Goal: Task Accomplishment & Management: Manage account settings

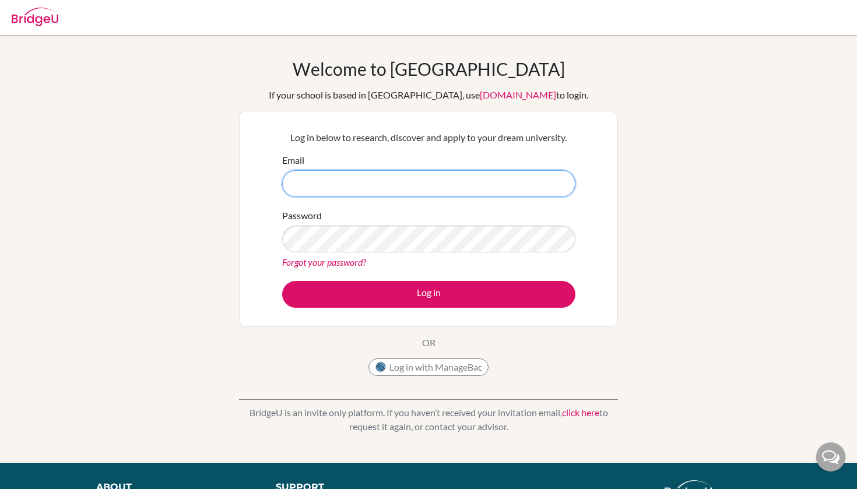
click at [376, 173] on input "Email" at bounding box center [428, 183] width 293 height 27
click at [358, 183] on input "Email" at bounding box center [428, 183] width 293 height 27
type input "jovana.ignjatovoc@iss.edu.rs"
click at [429, 294] on button "Log in" at bounding box center [428, 294] width 293 height 27
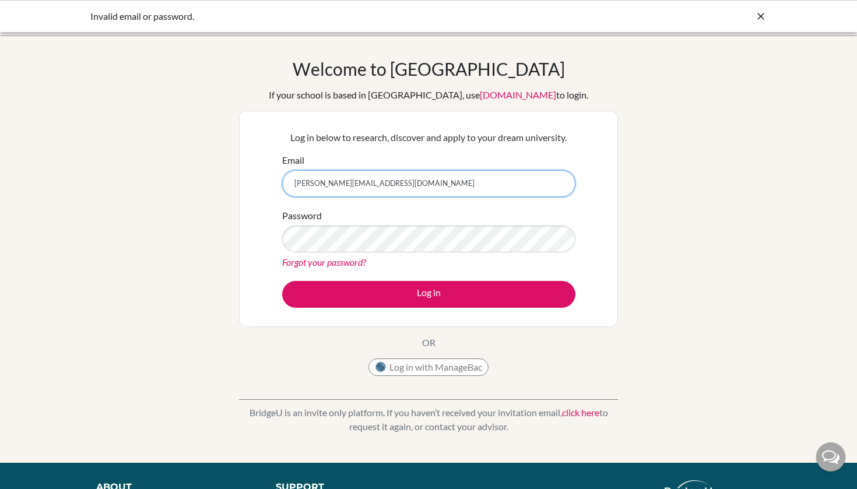
drag, startPoint x: 346, startPoint y: 185, endPoint x: 350, endPoint y: 203, distance: 18.4
click at [346, 185] on input "jovana.ignjatovoc@iss.edu.rs" at bounding box center [428, 183] width 293 height 27
type input "[PERSON_NAME][EMAIL_ADDRESS][PERSON_NAME][DOMAIN_NAME]"
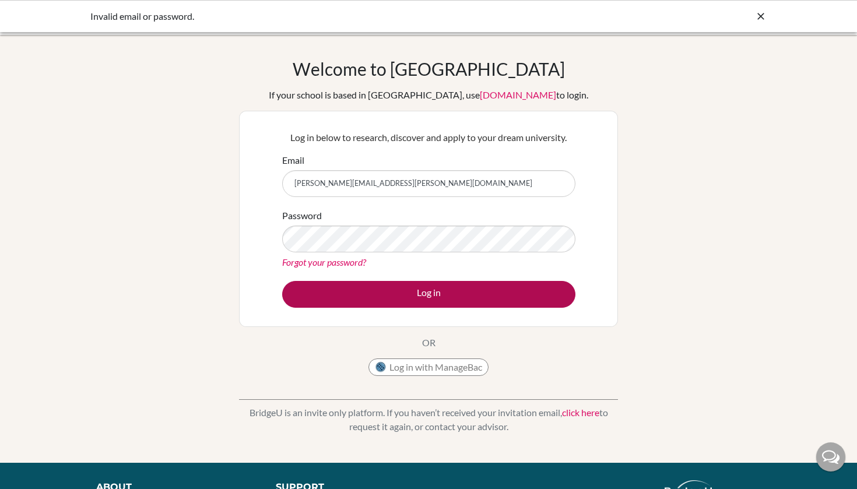
click at [436, 306] on button "Log in" at bounding box center [428, 294] width 293 height 27
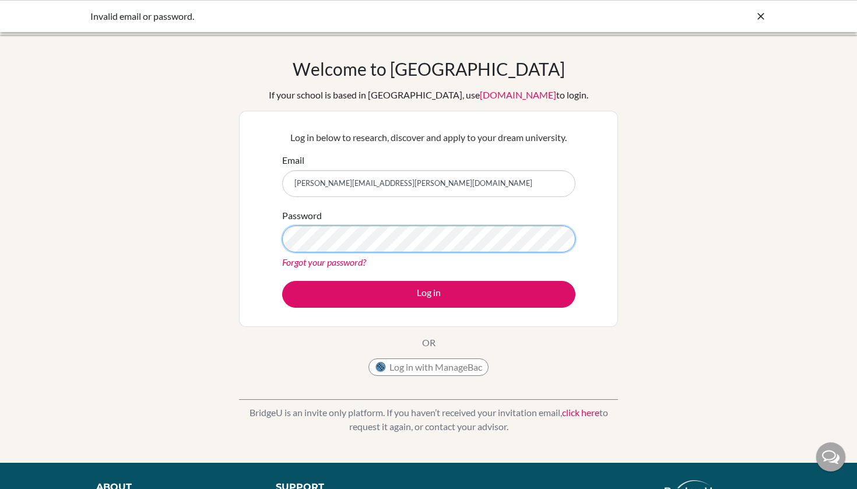
click at [429, 294] on button "Log in" at bounding box center [428, 294] width 293 height 27
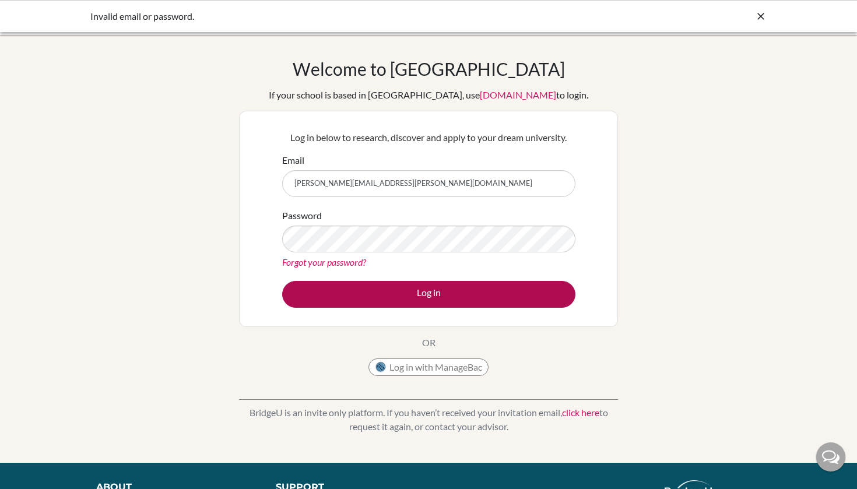
click at [317, 294] on button "Log in" at bounding box center [428, 294] width 293 height 27
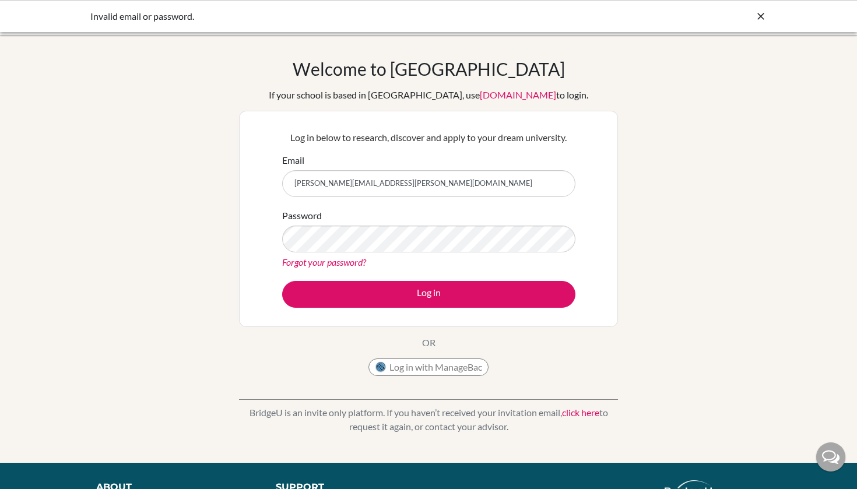
click at [365, 257] on link "Forgot your password?" at bounding box center [324, 262] width 84 height 11
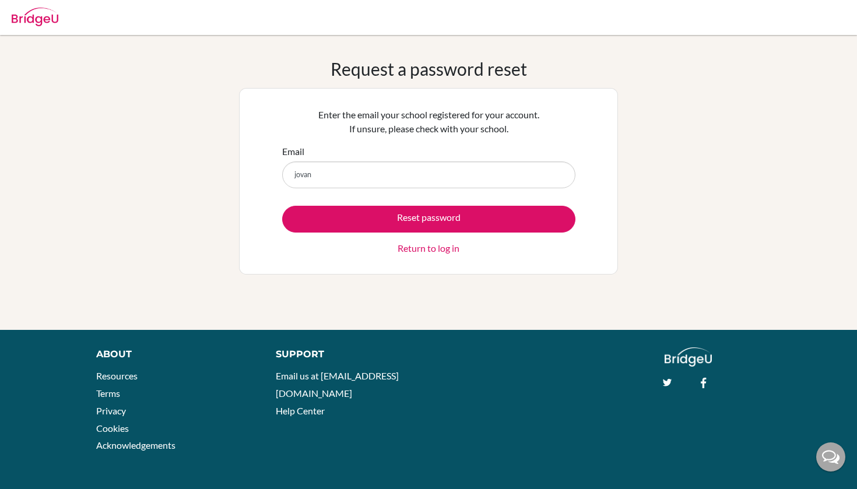
type input "jovana"
type input "jovana.ignjatovic@iss.edu.rs"
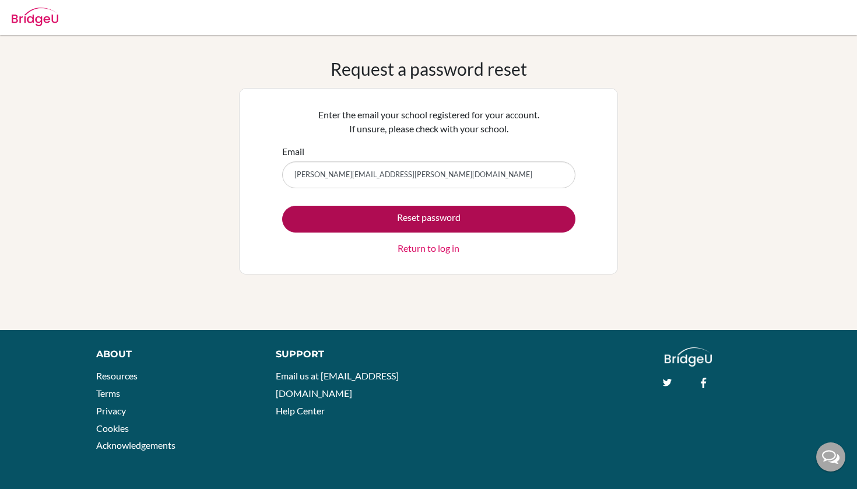
click at [394, 209] on button "Reset password" at bounding box center [428, 219] width 293 height 27
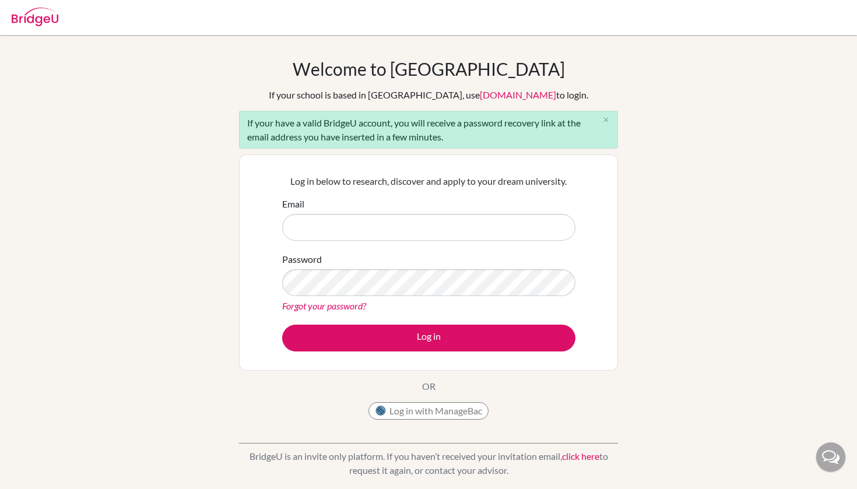
click at [70, 1] on div at bounding box center [429, 17] width 846 height 35
click at [363, 246] on form "Email Password Forgot your password? Log in" at bounding box center [428, 274] width 293 height 155
click at [363, 239] on input "Email" at bounding box center [428, 227] width 293 height 27
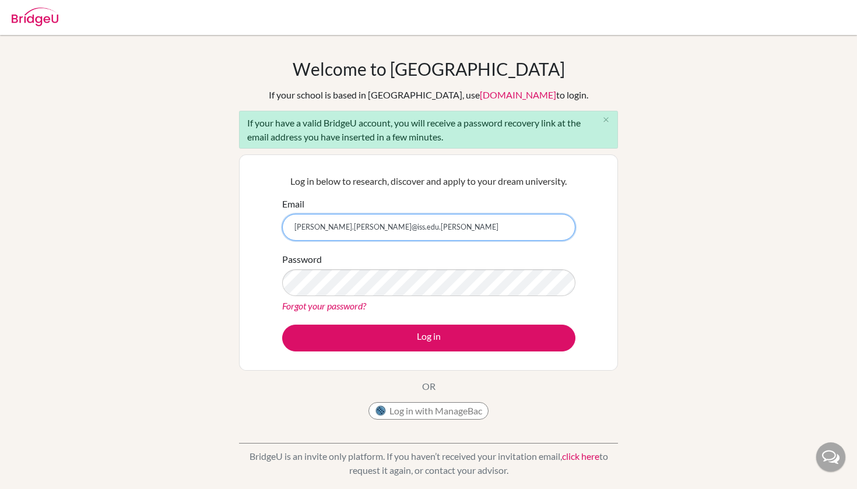
type input "[PERSON_NAME].[PERSON_NAME]@iss.edu.[PERSON_NAME]"
click at [429, 338] on button "Log in" at bounding box center [428, 338] width 293 height 27
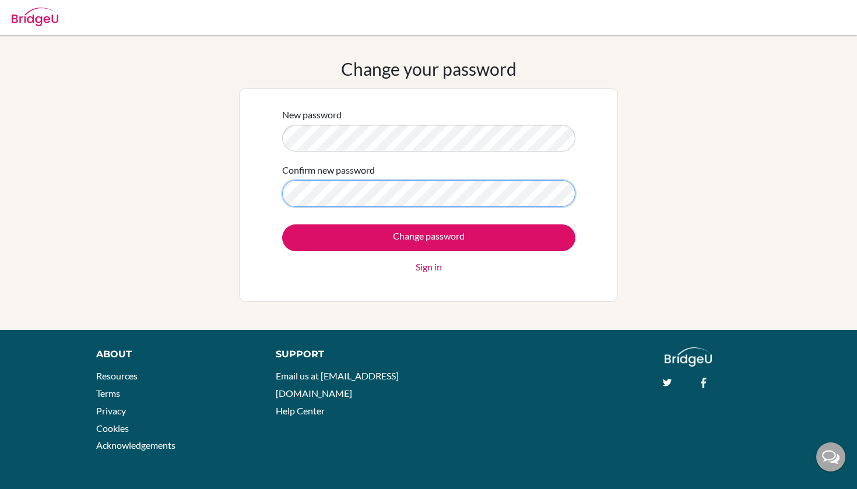
click at [429, 237] on input "Change password" at bounding box center [428, 238] width 293 height 27
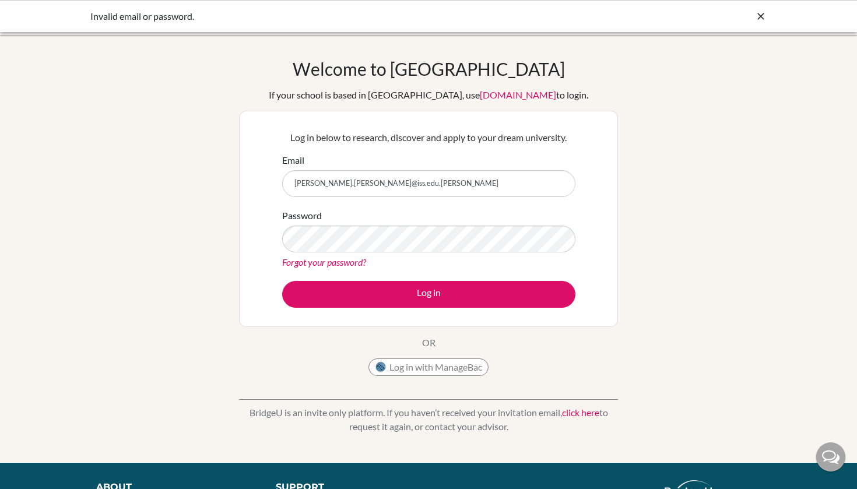
click at [421, 187] on input "[PERSON_NAME].[PERSON_NAME]@iss.edu.[PERSON_NAME]" at bounding box center [428, 183] width 293 height 27
type input "[PERSON_NAME][EMAIL_ADDRESS][PERSON_NAME][DOMAIN_NAME]"
click at [429, 294] on button "Log in" at bounding box center [428, 294] width 293 height 27
